Goal: Information Seeking & Learning: Learn about a topic

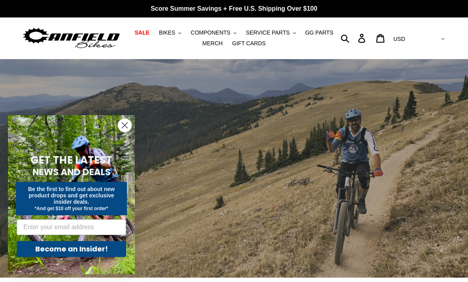
click at [229, 33] on span "COMPONENTS" at bounding box center [211, 32] width 40 height 7
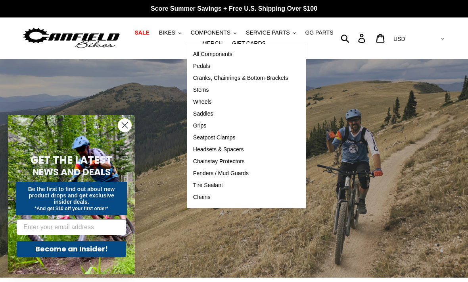
click at [266, 81] on span "Cranks, Chainrings & Bottom-Brackets" at bounding box center [240, 78] width 95 height 7
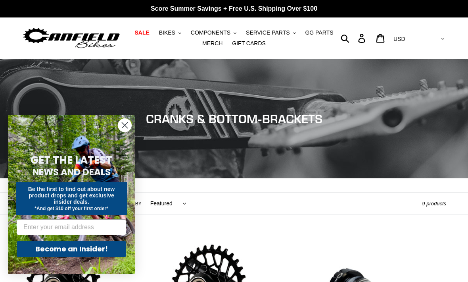
click at [122, 125] on circle "Close dialog" at bounding box center [124, 125] width 13 height 13
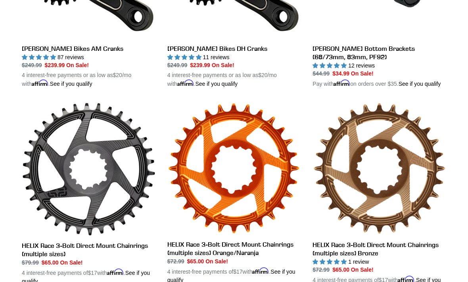
scroll to position [331, 0]
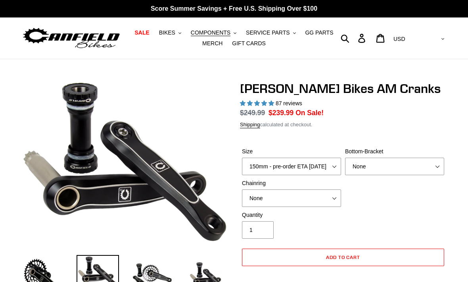
select select "highest-rating"
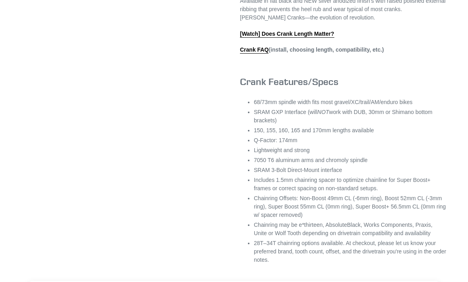
scroll to position [505, 0]
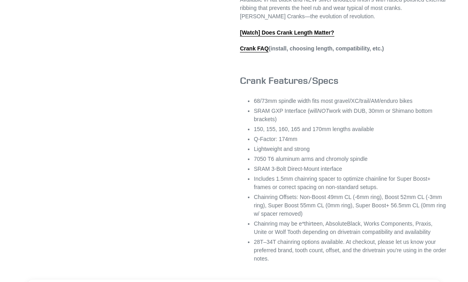
click at [312, 37] on link "[Watch] Does Crank Length Matter?" at bounding box center [287, 32] width 94 height 7
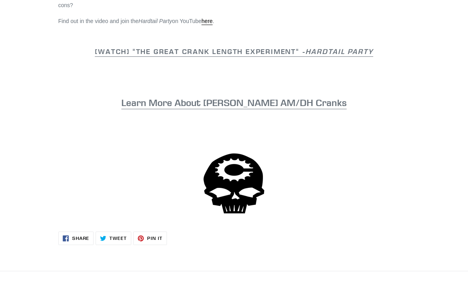
scroll to position [475, 0]
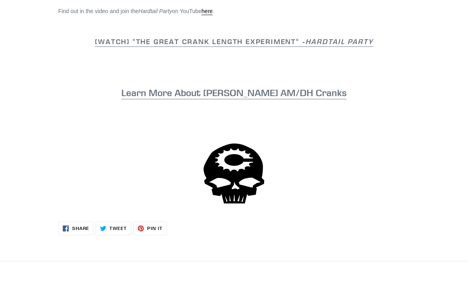
click at [183, 98] on link "Learn More About Canfield AM/DH Cranks" at bounding box center [233, 93] width 225 height 13
